Goal: Information Seeking & Learning: Learn about a topic

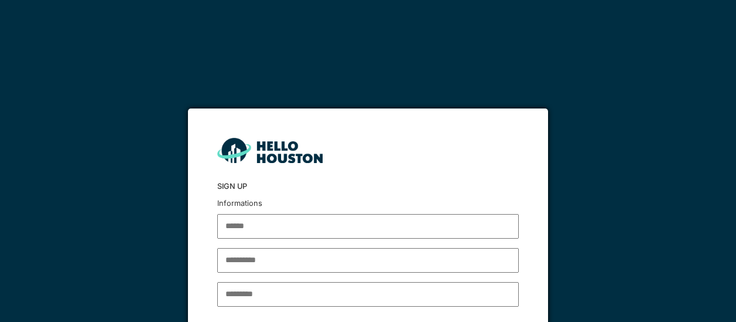
scroll to position [72, 0]
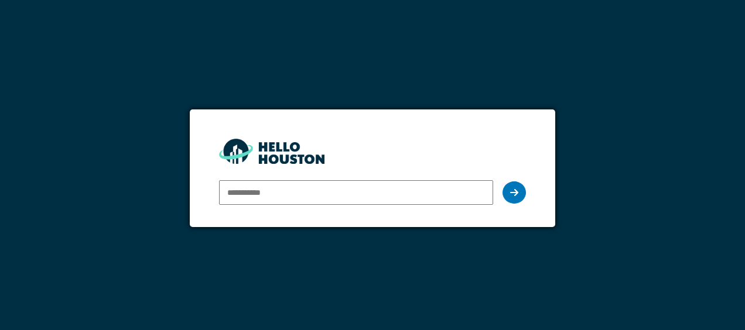
click at [261, 193] on input "email" at bounding box center [356, 192] width 274 height 25
type input "**********"
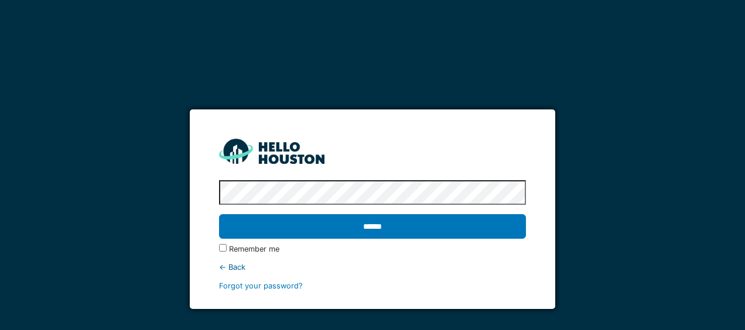
click at [219, 214] on input "******" at bounding box center [372, 226] width 306 height 25
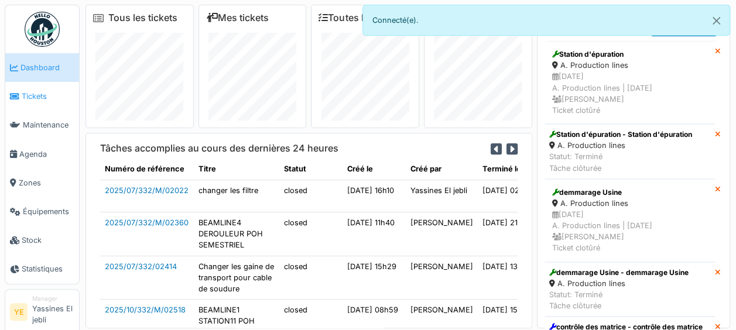
click at [67, 98] on span "Tickets" at bounding box center [48, 96] width 53 height 11
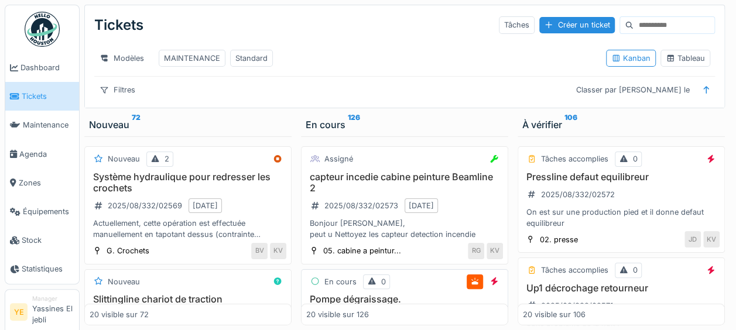
click at [434, 233] on div "Bonjour Hervé, peut u Nettoyez les capteur detection incendie" at bounding box center [404, 229] width 197 height 22
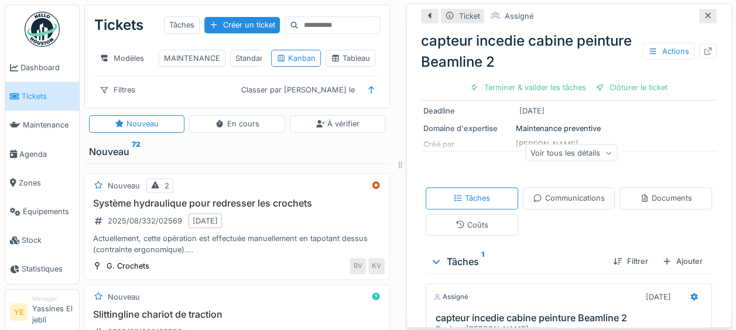
scroll to position [265, 0]
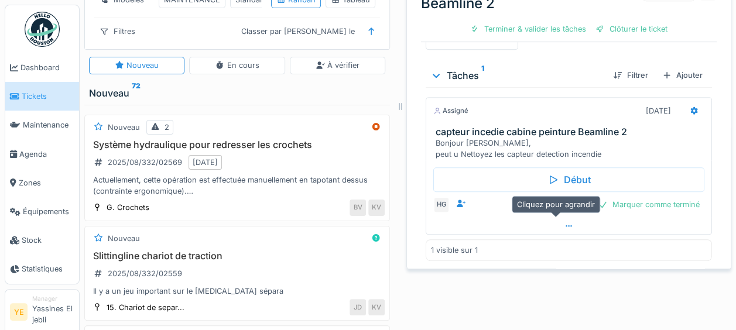
click at [489, 220] on div at bounding box center [568, 226] width 285 height 17
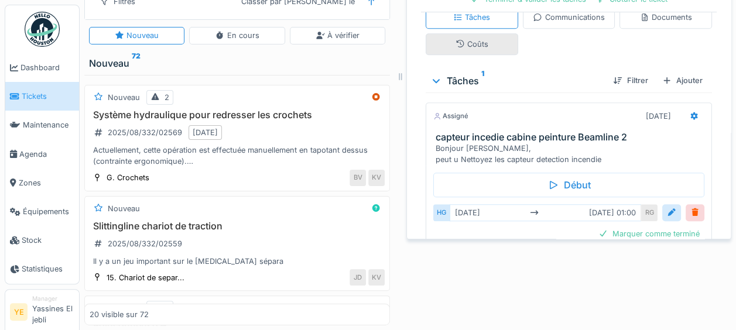
scroll to position [206, 0]
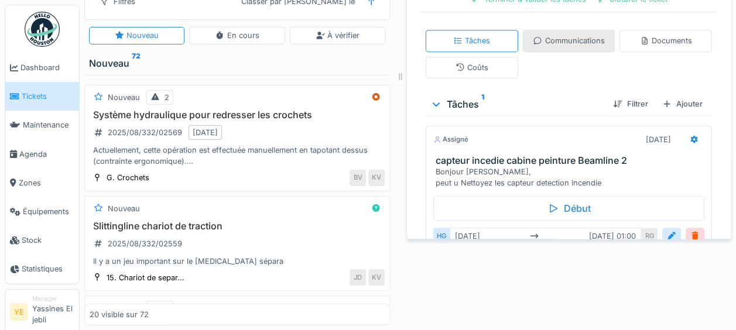
click at [533, 37] on icon at bounding box center [537, 41] width 9 height 8
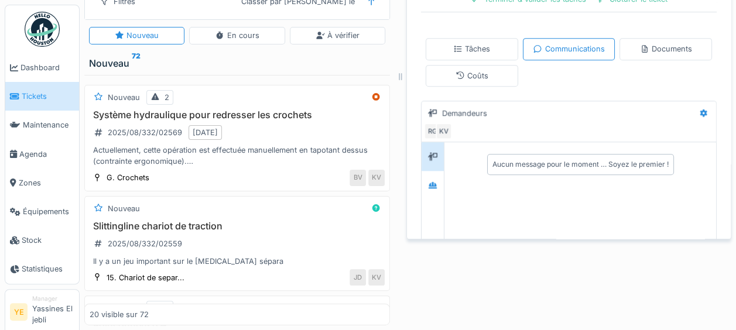
scroll to position [136, 0]
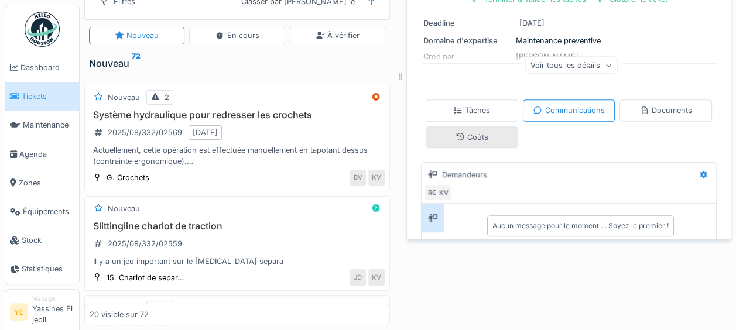
click at [466, 132] on div "Coûts" at bounding box center [472, 137] width 33 height 11
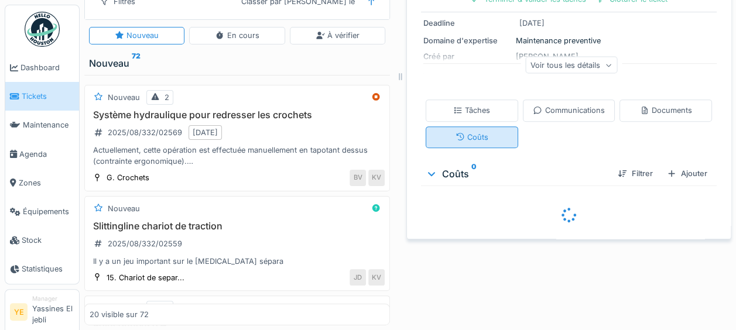
scroll to position [9, 0]
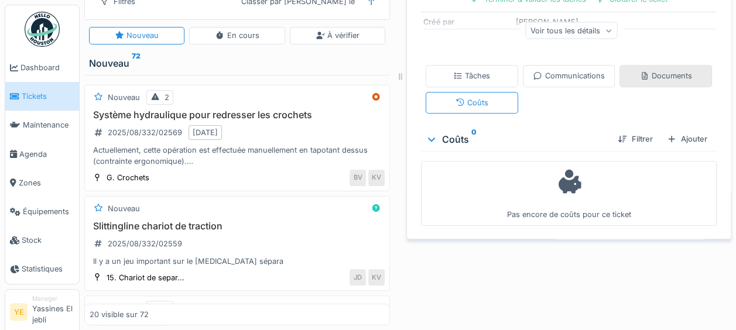
click at [653, 70] on div "Documents" at bounding box center [666, 75] width 52 height 11
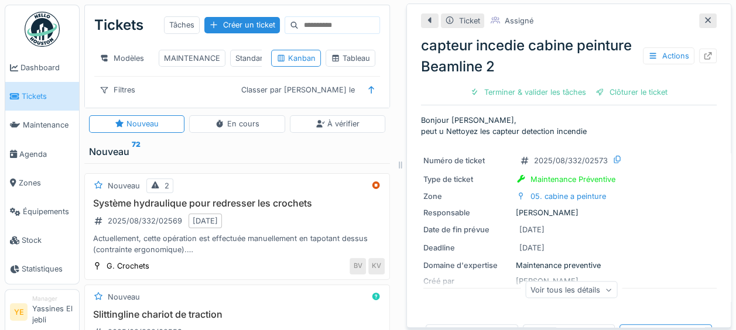
scroll to position [0, 0]
click at [699, 25] on div at bounding box center [708, 20] width 18 height 15
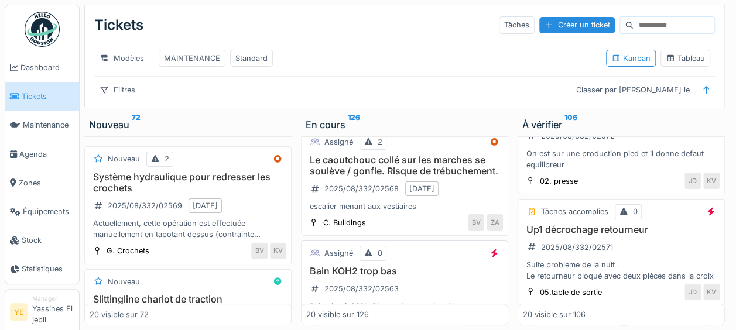
scroll to position [234, 0]
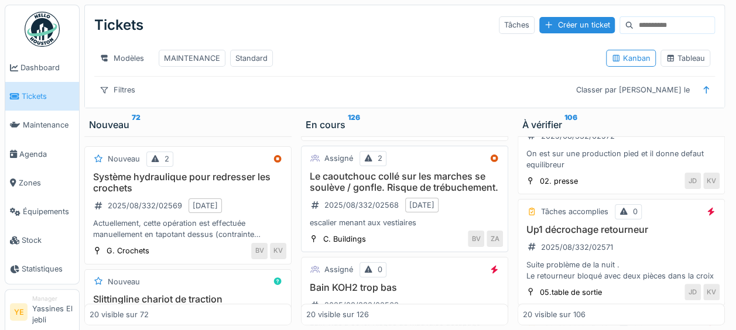
click at [398, 192] on h3 "Le caoutchouc collé sur les marches se soulève / gonfle. Risque de trébuchement." at bounding box center [404, 182] width 197 height 22
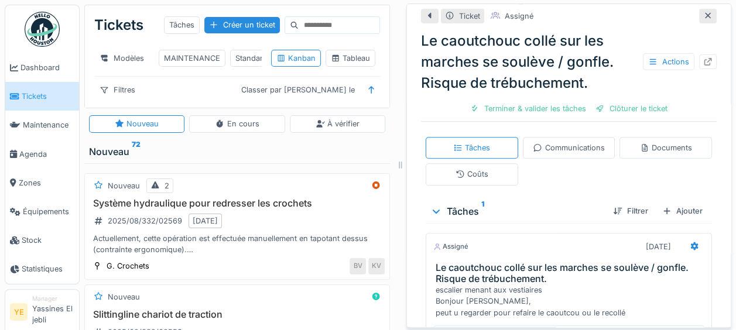
scroll to position [180, 0]
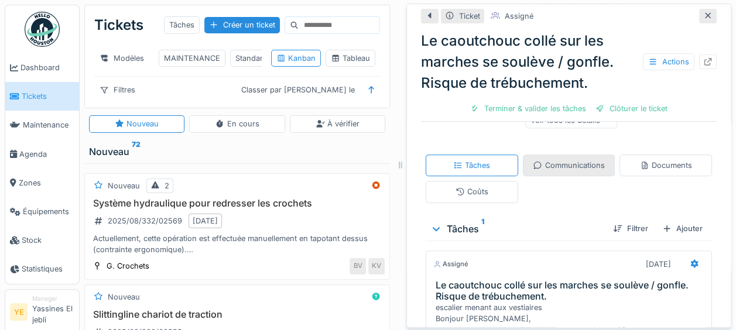
click at [533, 168] on div "Communications" at bounding box center [568, 165] width 71 height 11
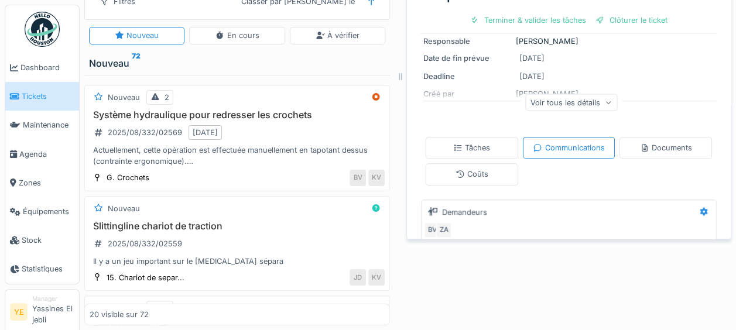
scroll to position [88, 0]
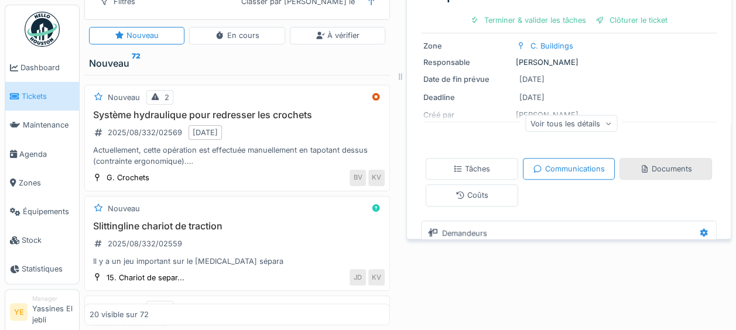
click at [642, 165] on icon at bounding box center [645, 169] width 6 height 8
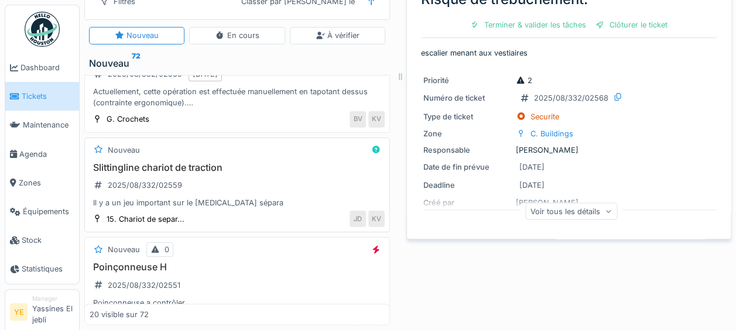
scroll to position [0, 0]
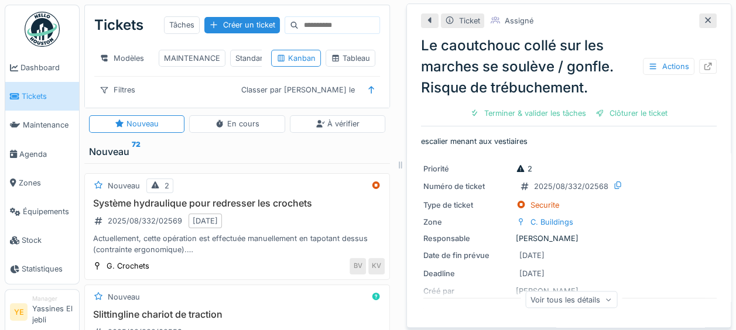
click at [699, 13] on div at bounding box center [708, 20] width 18 height 15
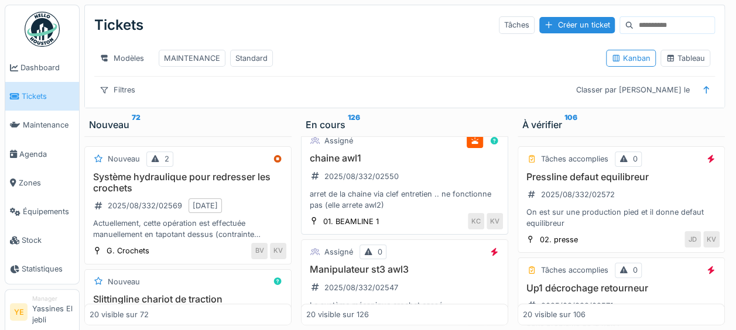
click at [399, 209] on div "arret de la chaine via clef entretien .. ne fonctionne pas (elle arrete awl2)" at bounding box center [404, 200] width 197 height 22
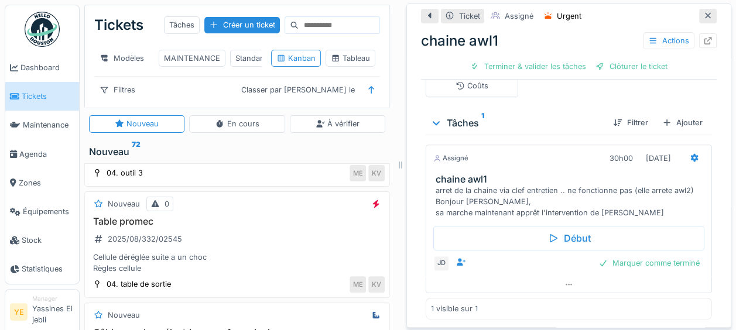
click at [47, 105] on link "Tickets" at bounding box center [42, 96] width 74 height 29
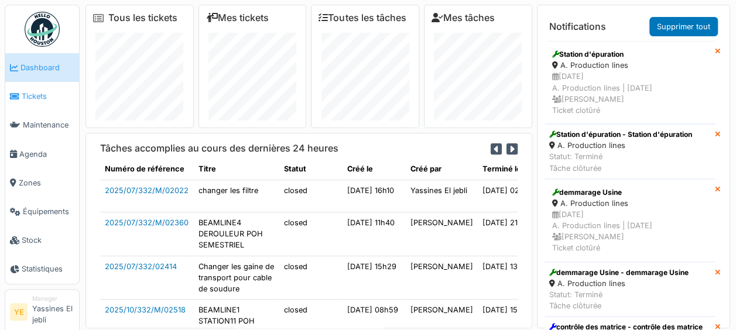
click at [19, 93] on icon at bounding box center [14, 97] width 9 height 8
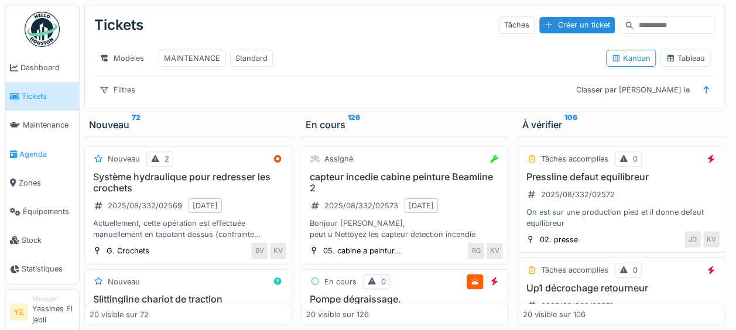
click at [34, 155] on span "Agenda" at bounding box center [46, 154] width 55 height 11
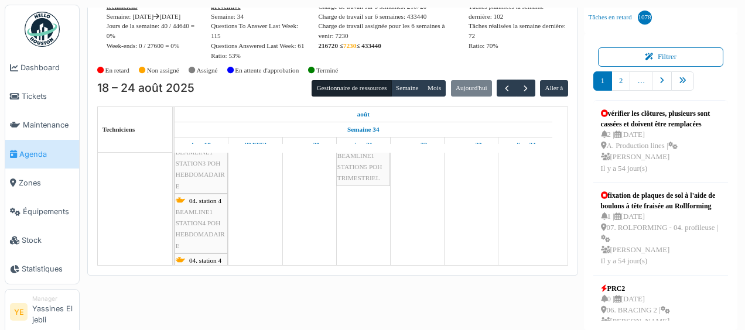
scroll to position [234, 0]
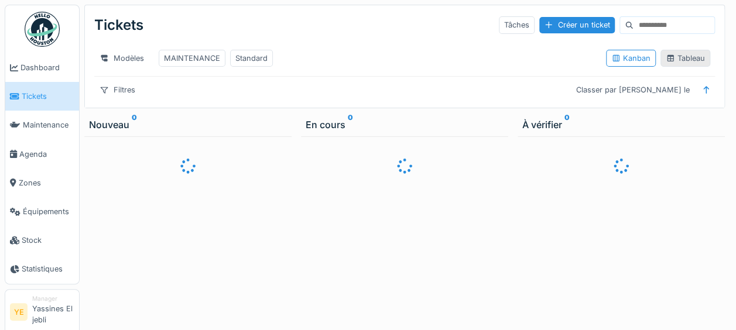
click at [666, 64] on div "Tableau" at bounding box center [685, 58] width 39 height 11
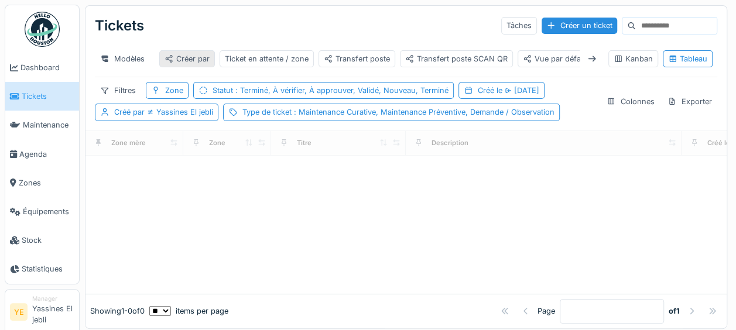
click at [185, 62] on div "Créer par" at bounding box center [187, 58] width 45 height 11
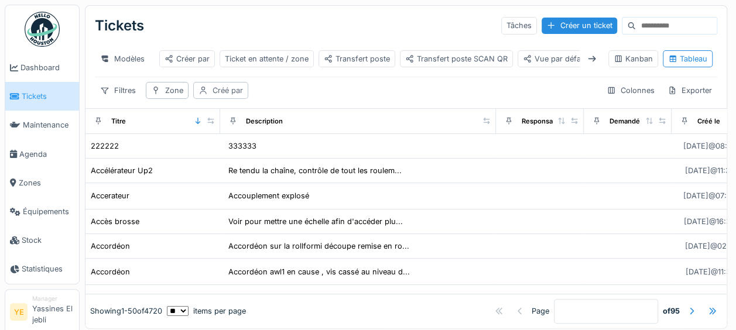
click at [224, 96] on div "Créé par" at bounding box center [228, 90] width 30 height 11
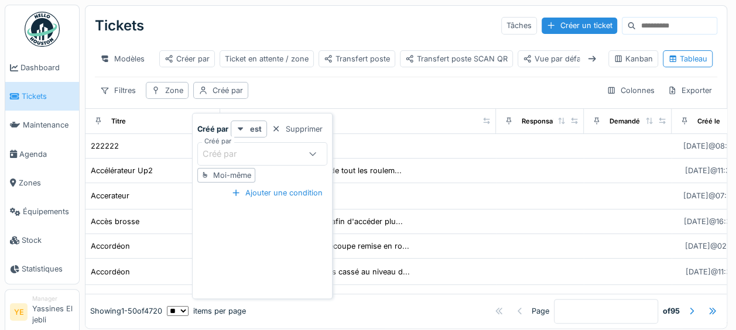
click at [246, 152] on div "Créé par" at bounding box center [228, 154] width 50 height 13
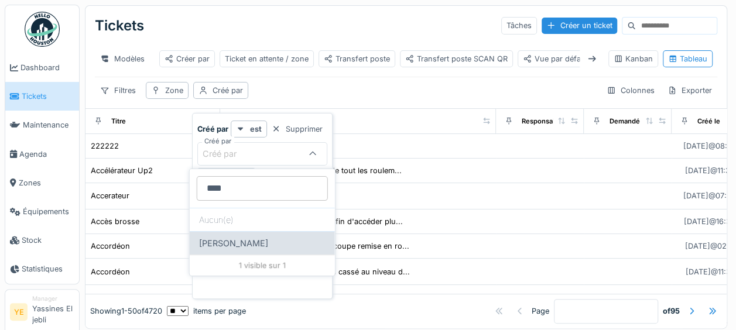
type par_k4MTQ "****"
click at [255, 239] on div "[PERSON_NAME]" at bounding box center [262, 242] width 145 height 23
type input "*****"
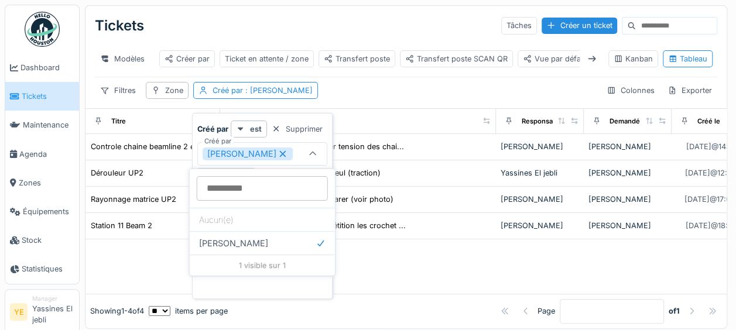
click at [422, 99] on div "Filtres Zone Créé par : [PERSON_NAME] Exporter" at bounding box center [406, 90] width 623 height 17
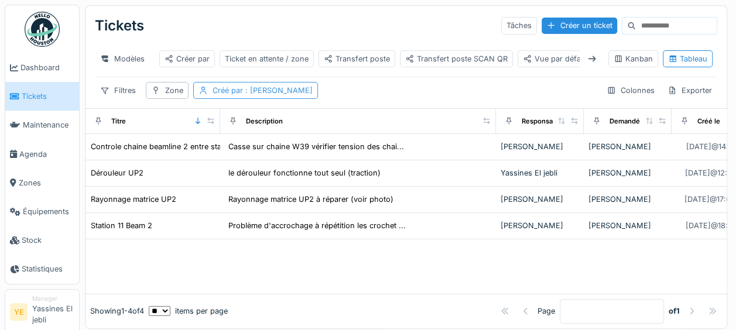
click at [244, 95] on span ": [PERSON_NAME]" at bounding box center [278, 90] width 70 height 9
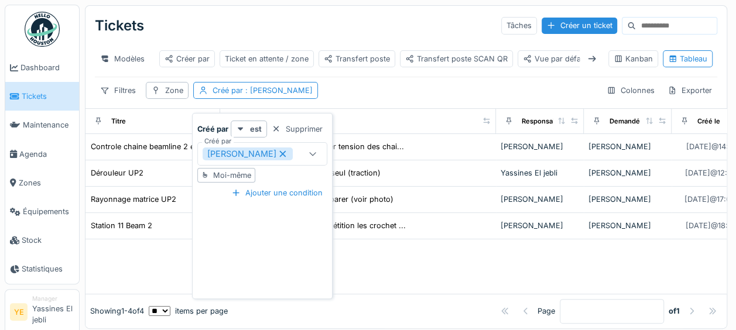
click at [268, 148] on div "[PERSON_NAME]" at bounding box center [248, 154] width 90 height 13
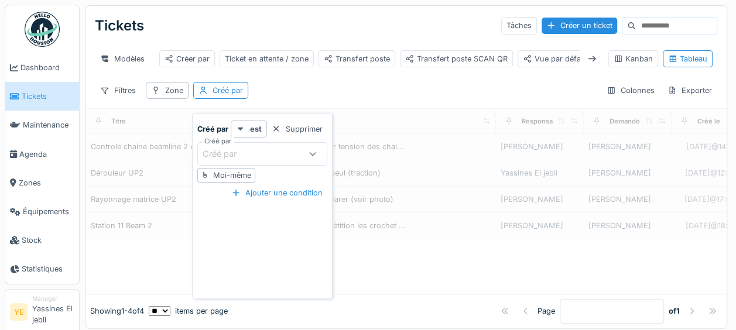
click at [257, 151] on div "Créé par" at bounding box center [252, 154] width 98 height 13
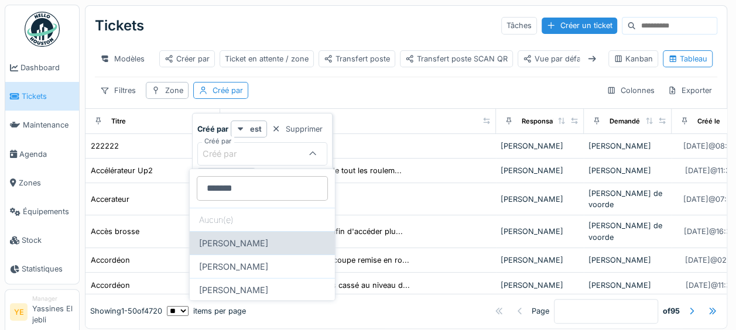
type par_Y2NTg "*******"
click at [285, 235] on div "[PERSON_NAME]" at bounding box center [262, 242] width 145 height 23
type input "****"
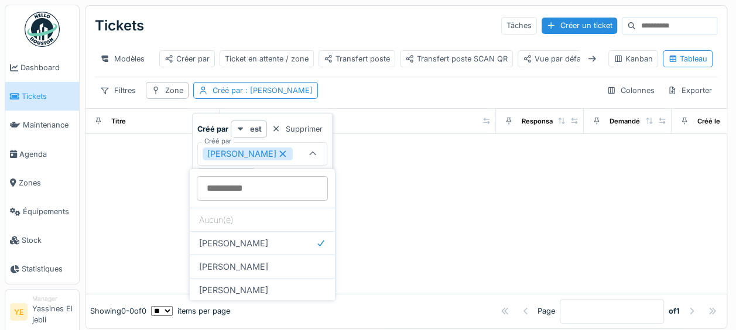
click at [285, 153] on icon at bounding box center [283, 154] width 6 height 6
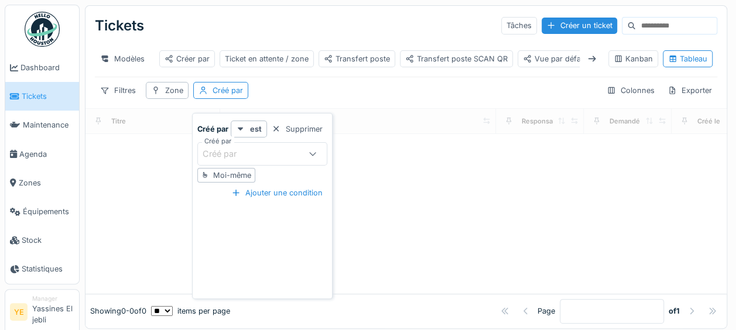
click at [257, 149] on div "Créé par" at bounding box center [252, 154] width 98 height 13
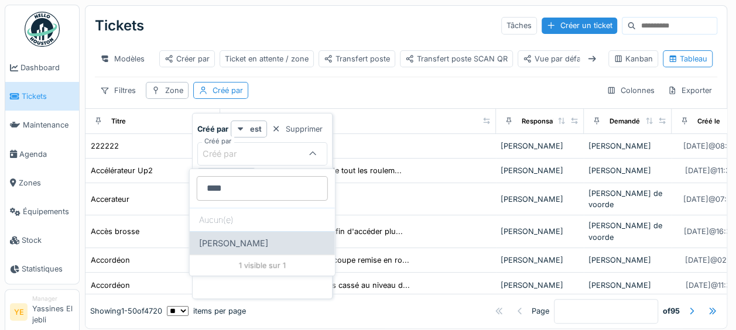
type par_Y2NTg "****"
click at [251, 240] on div "[PERSON_NAME]" at bounding box center [262, 242] width 145 height 23
type input "*****"
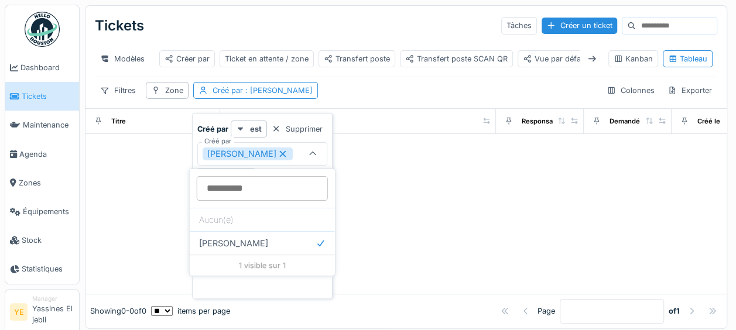
click at [278, 151] on icon at bounding box center [283, 154] width 11 height 8
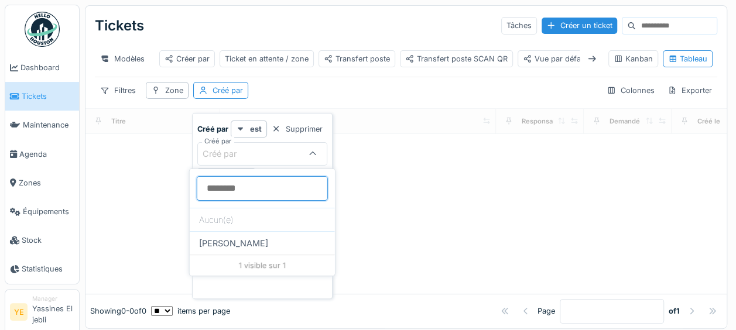
click at [254, 190] on par_Y2NTg "Créé par" at bounding box center [262, 188] width 131 height 25
type par_Y2NTg "*"
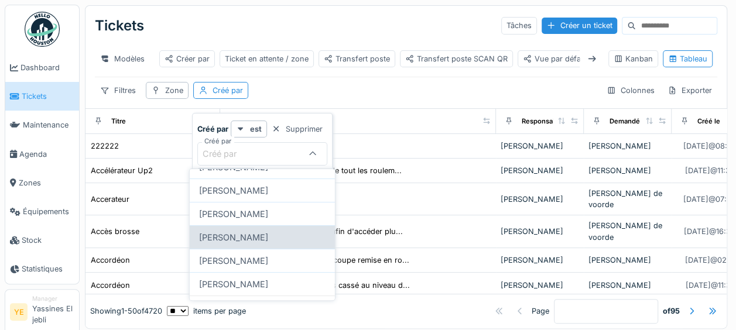
scroll to position [162, 0]
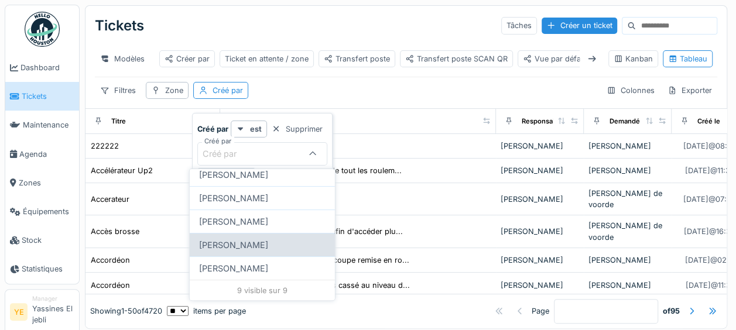
type par_Y2NTg "****"
click at [289, 248] on div "[PERSON_NAME]" at bounding box center [262, 244] width 145 height 23
type input "*****"
